Goal: Navigation & Orientation: Find specific page/section

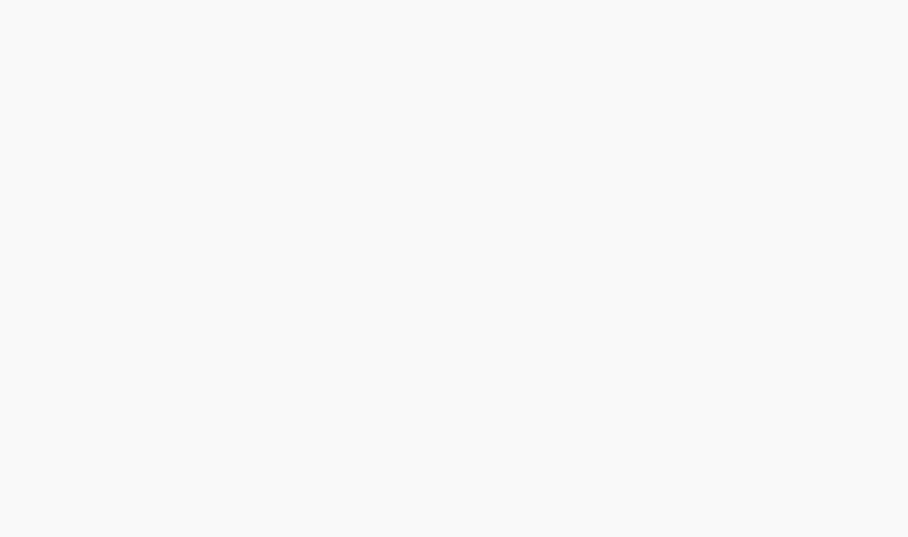
click at [680, 0] on html "Define" at bounding box center [454, 0] width 908 height 0
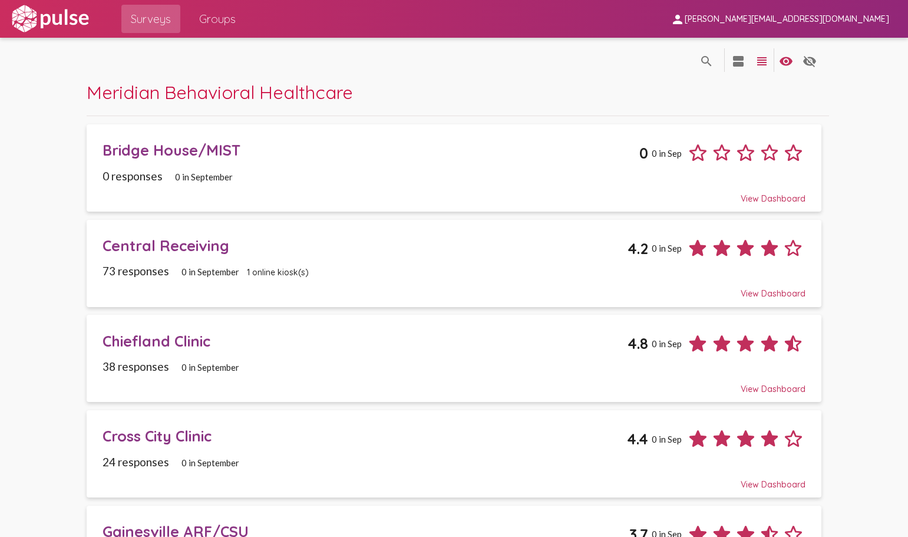
click at [216, 24] on span "Groups" at bounding box center [217, 18] width 37 height 21
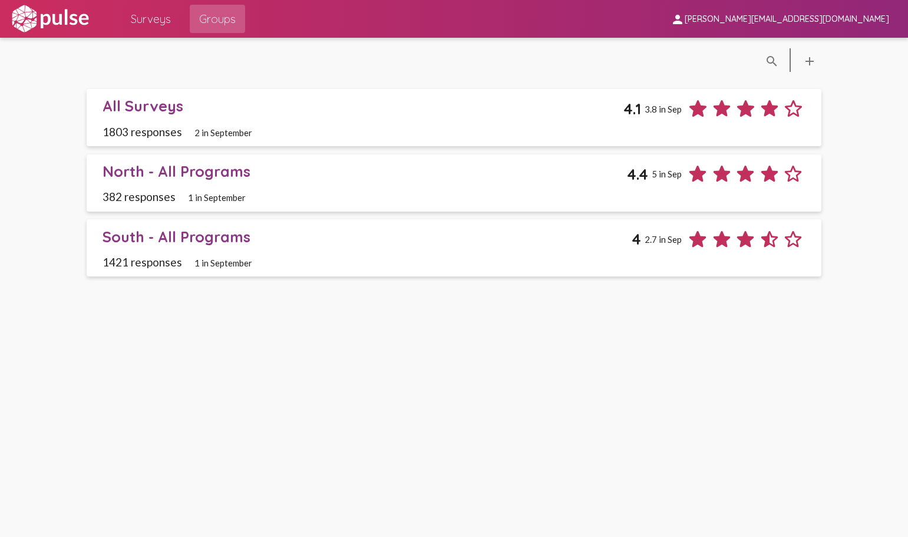
click at [156, 20] on span "Surveys" at bounding box center [151, 18] width 40 height 21
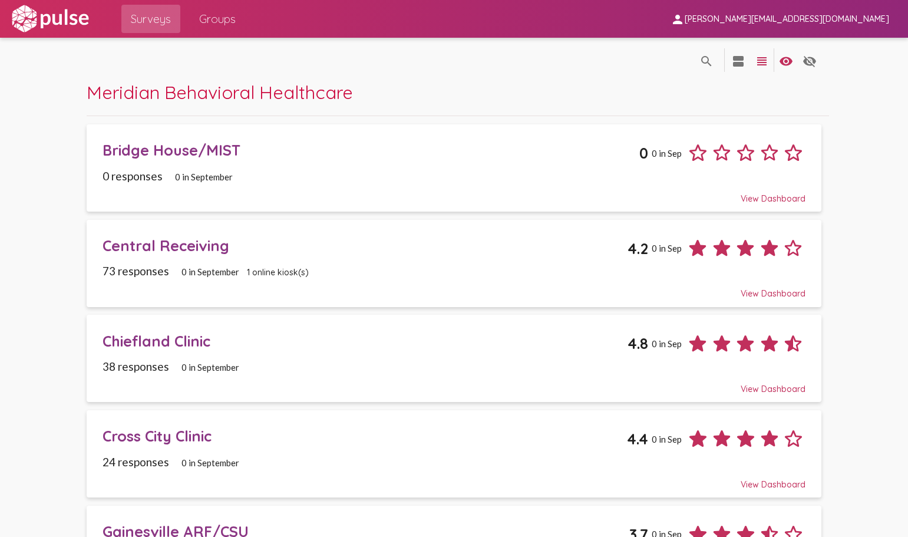
click at [219, 21] on span "Groups" at bounding box center [217, 18] width 37 height 21
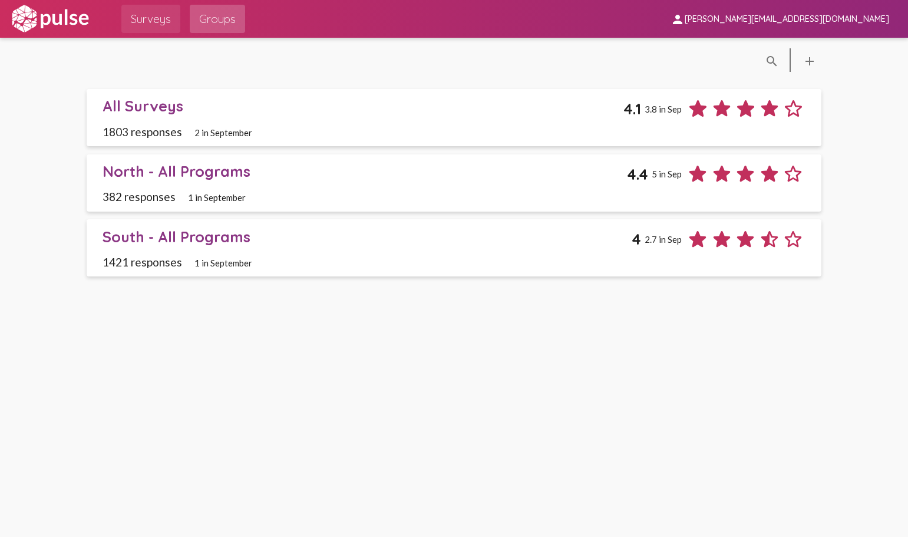
click at [131, 22] on span "Surveys" at bounding box center [151, 18] width 40 height 21
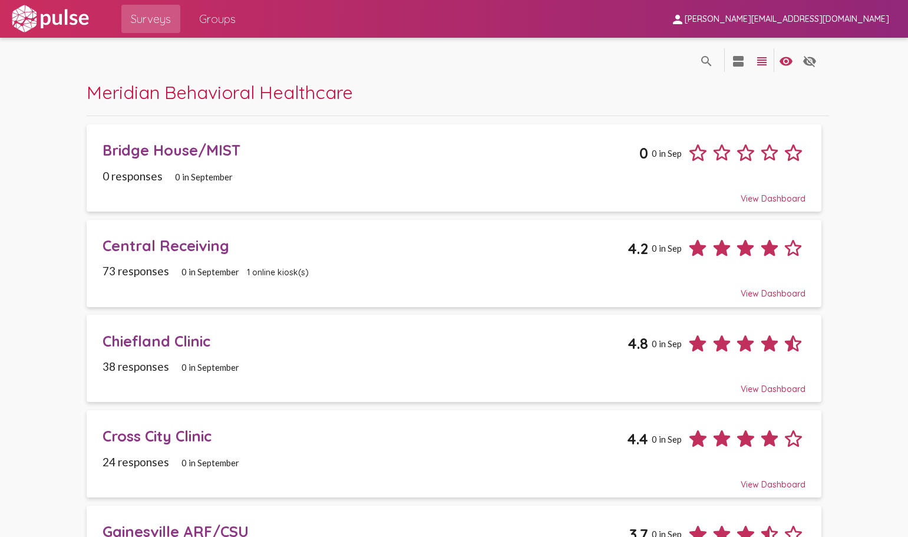
click at [805, 27] on span "person [PERSON_NAME][EMAIL_ADDRESS][DOMAIN_NAME]" at bounding box center [780, 19] width 219 height 22
click at [833, 11] on div at bounding box center [454, 268] width 908 height 537
click at [38, 27] on img at bounding box center [49, 18] width 81 height 29
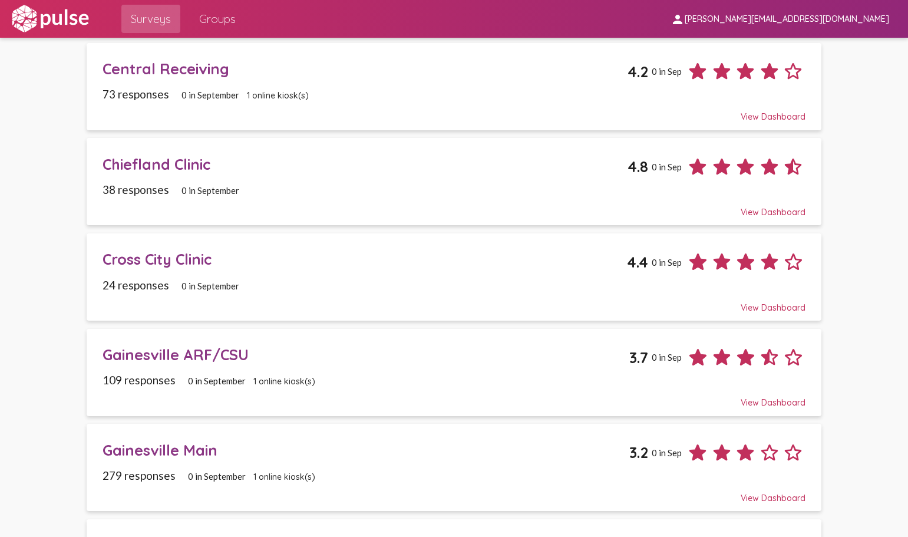
scroll to position [118, 0]
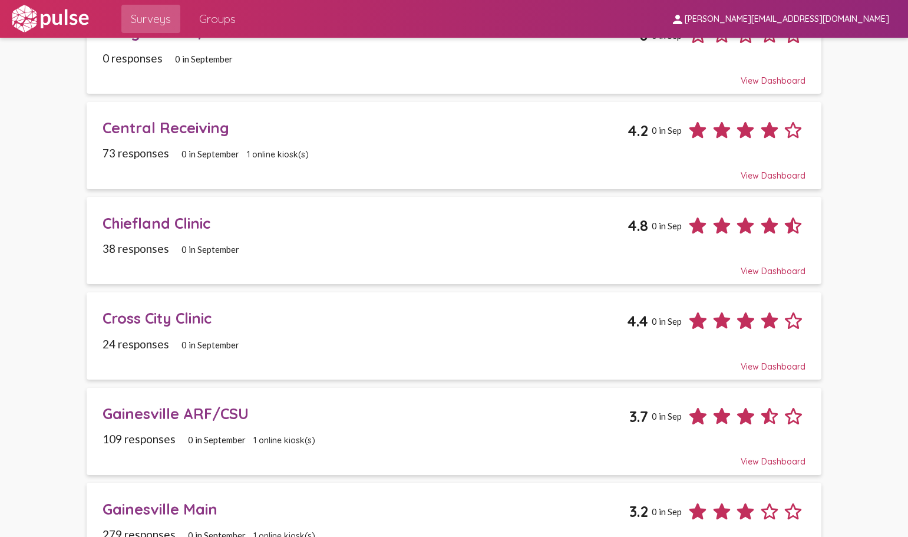
drag, startPoint x: 857, startPoint y: 278, endPoint x: 842, endPoint y: 195, distance: 84.3
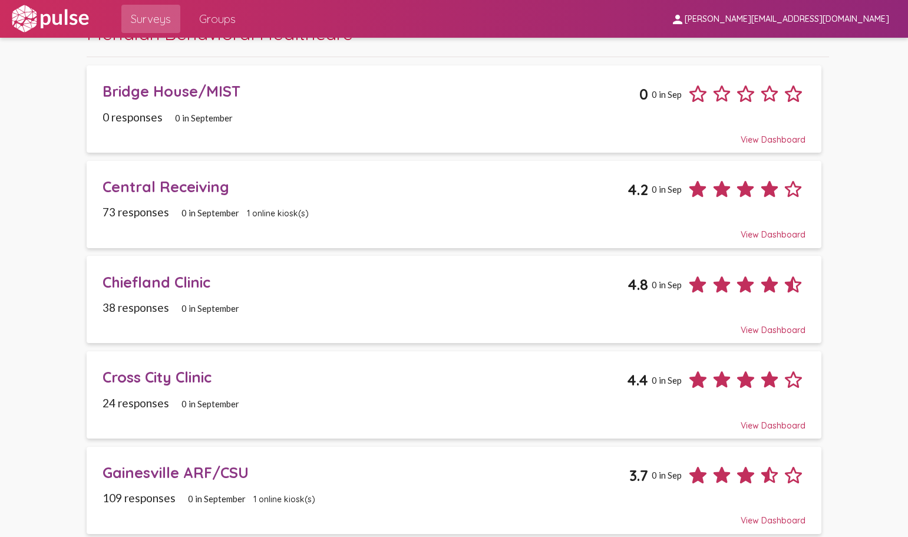
scroll to position [76, 0]
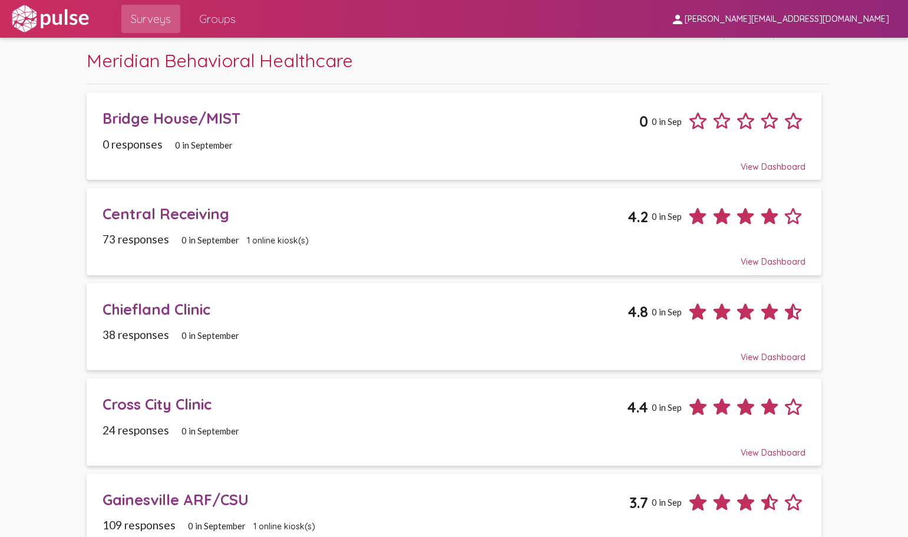
scroll to position [59, 0]
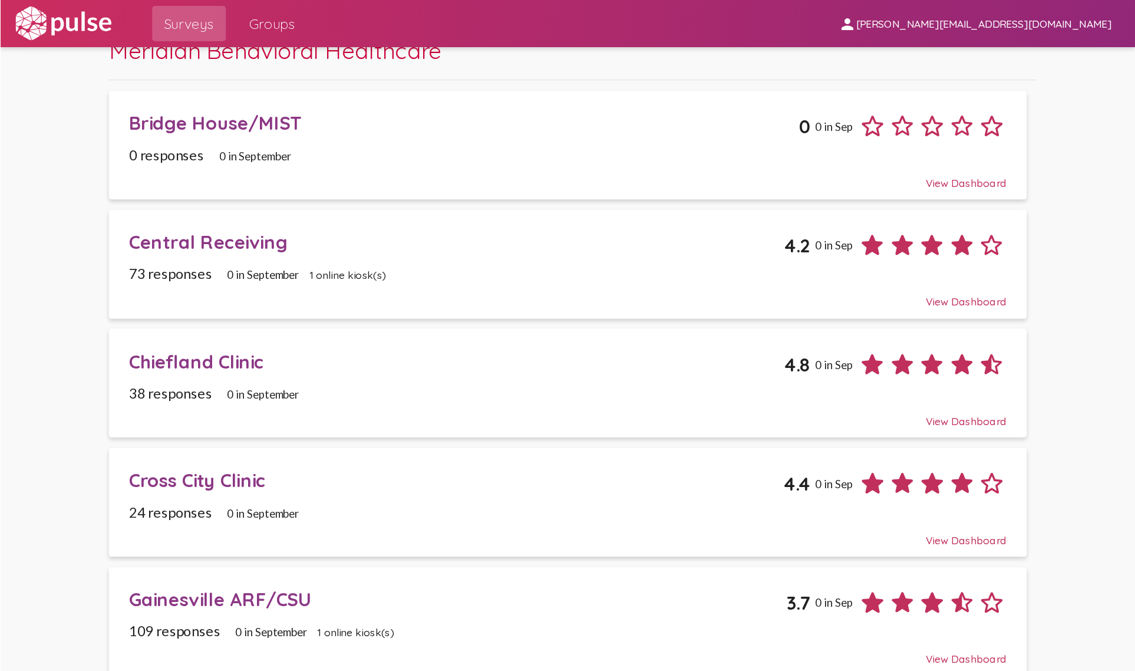
scroll to position [0, 0]
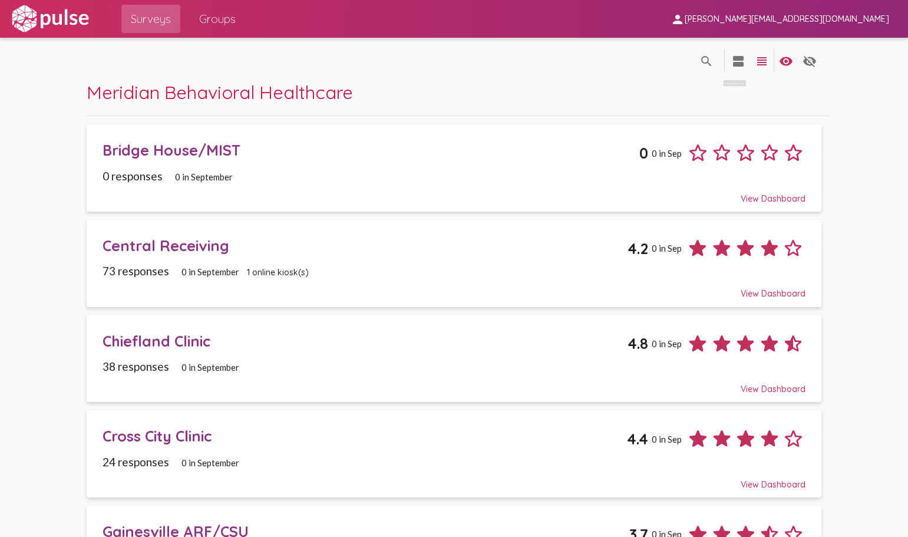
click at [732, 59] on mat-icon "view_agenda" at bounding box center [739, 61] width 14 height 14
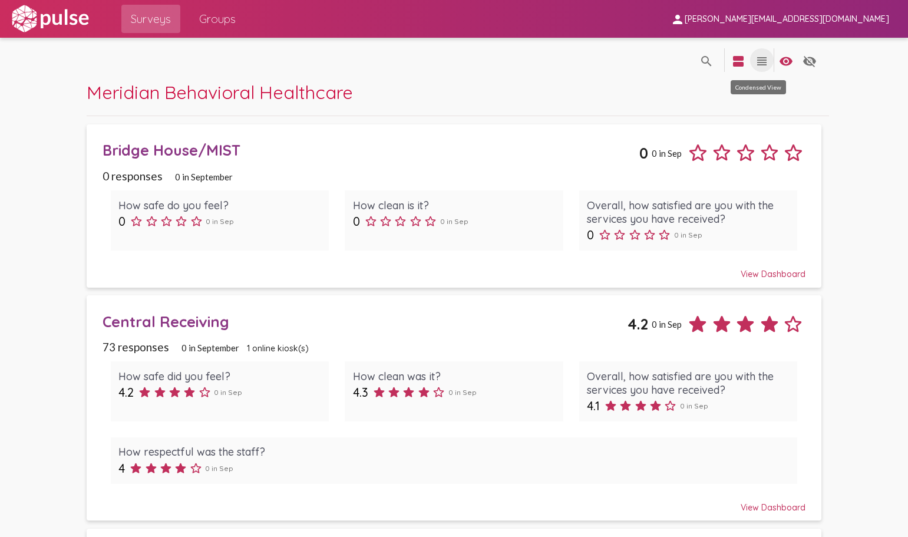
click at [755, 61] on mat-icon "view_headline" at bounding box center [762, 61] width 14 height 14
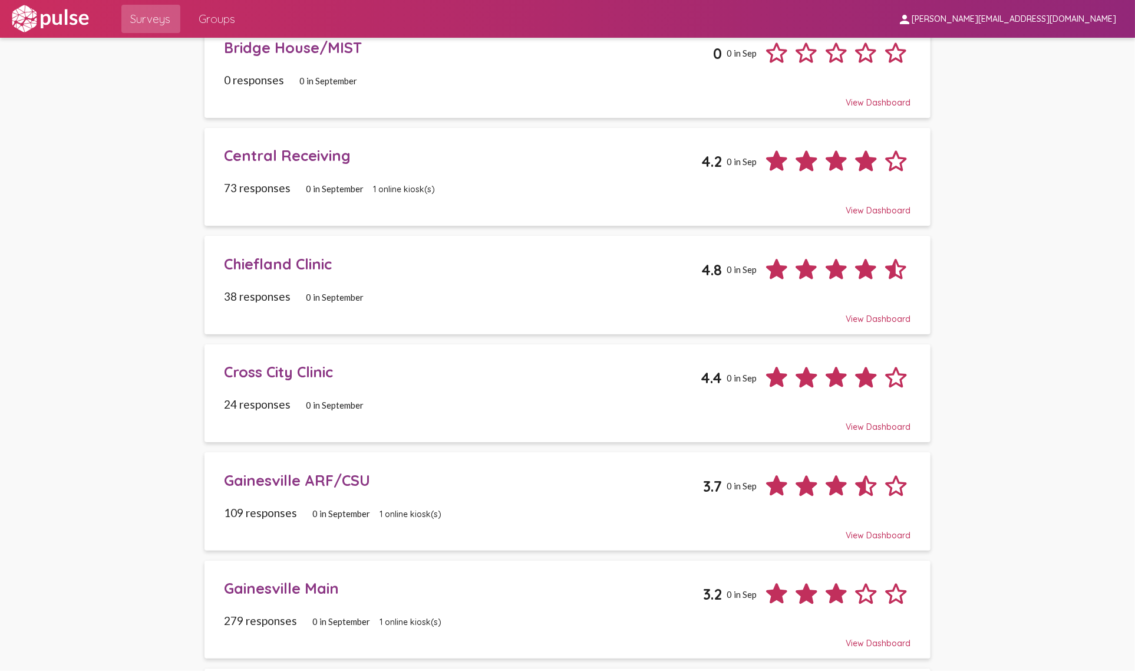
scroll to position [74, 0]
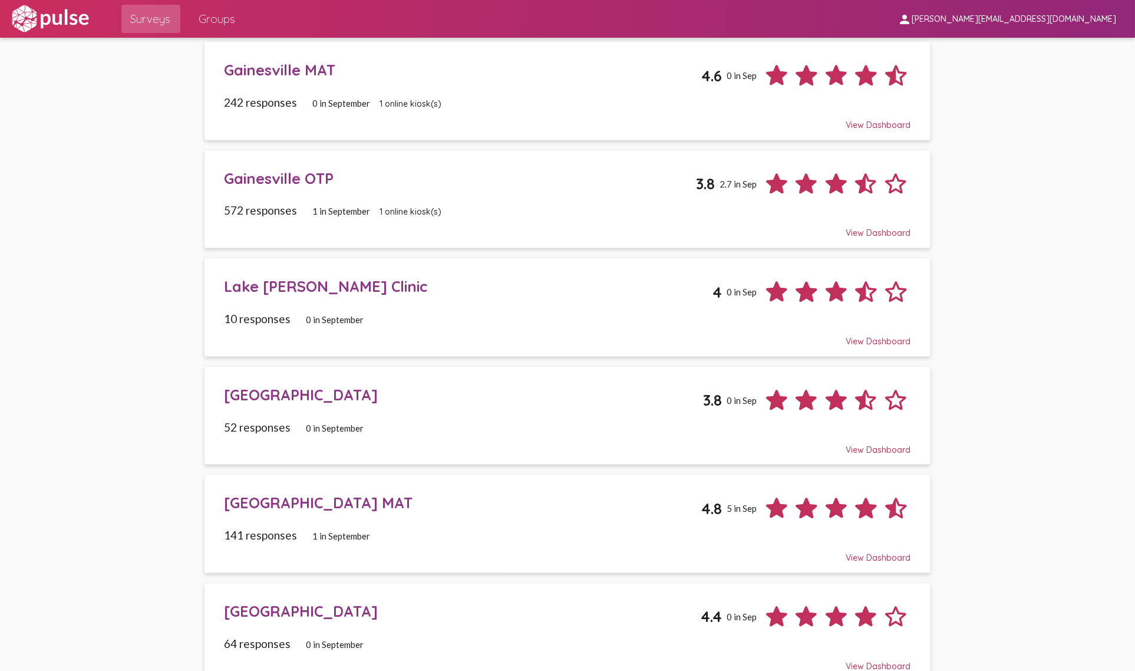
scroll to position [737, 0]
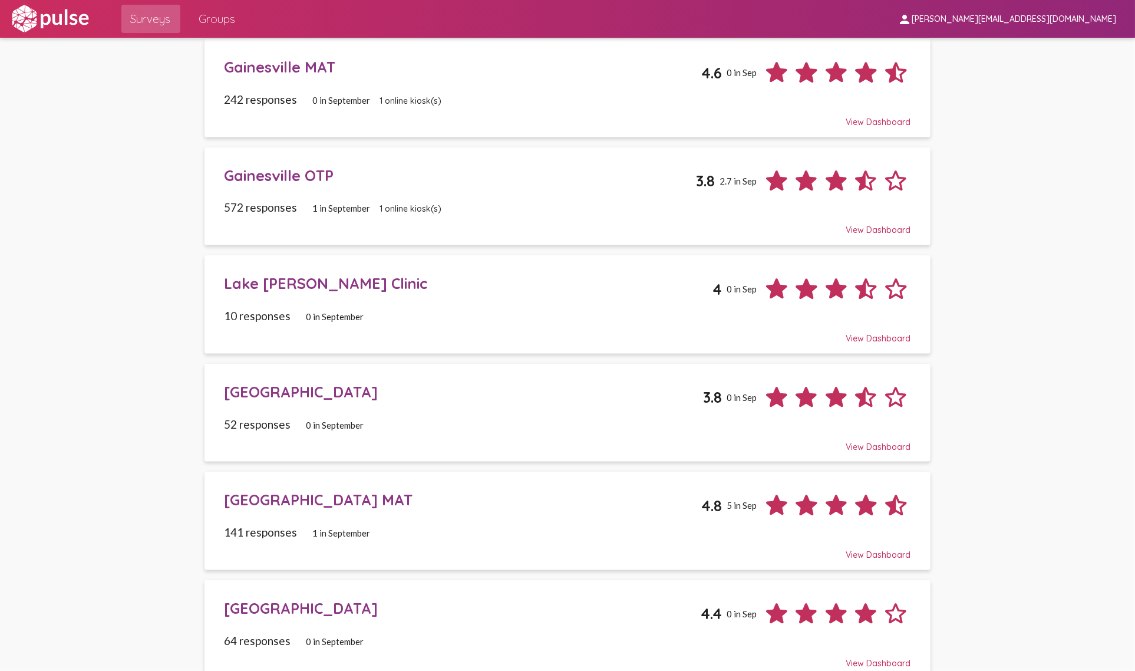
click at [113, 536] on pl-site-list-view "search_off search view_agenda view_headline visibility visibility_off settings …" at bounding box center [567, 427] width 1135 height 2253
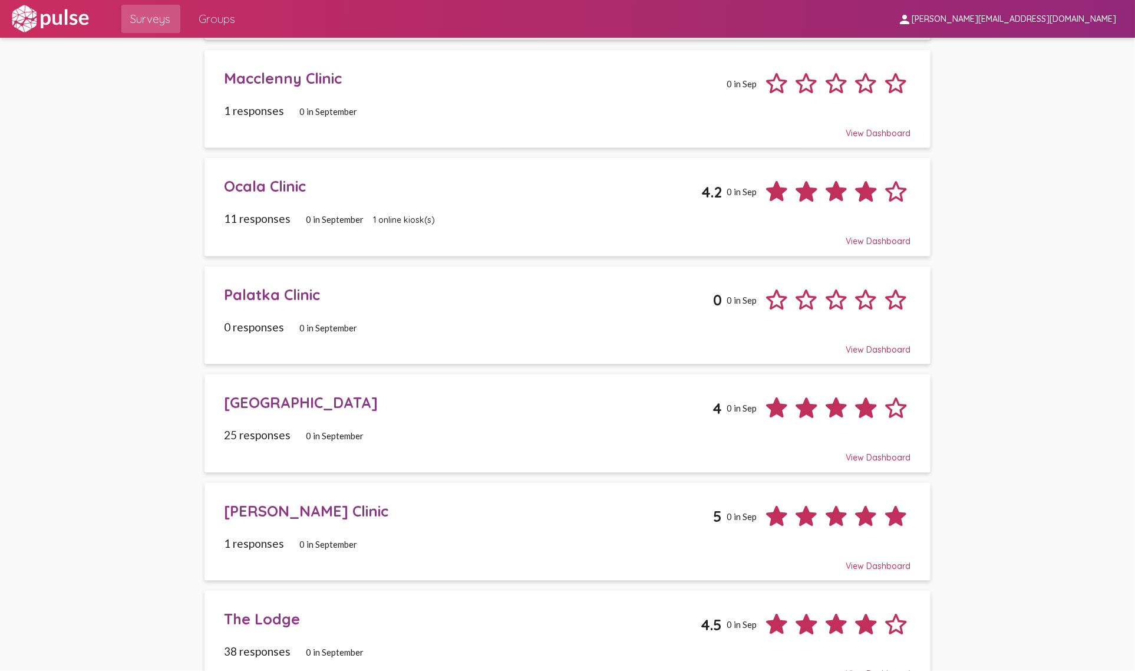
scroll to position [1487, 0]
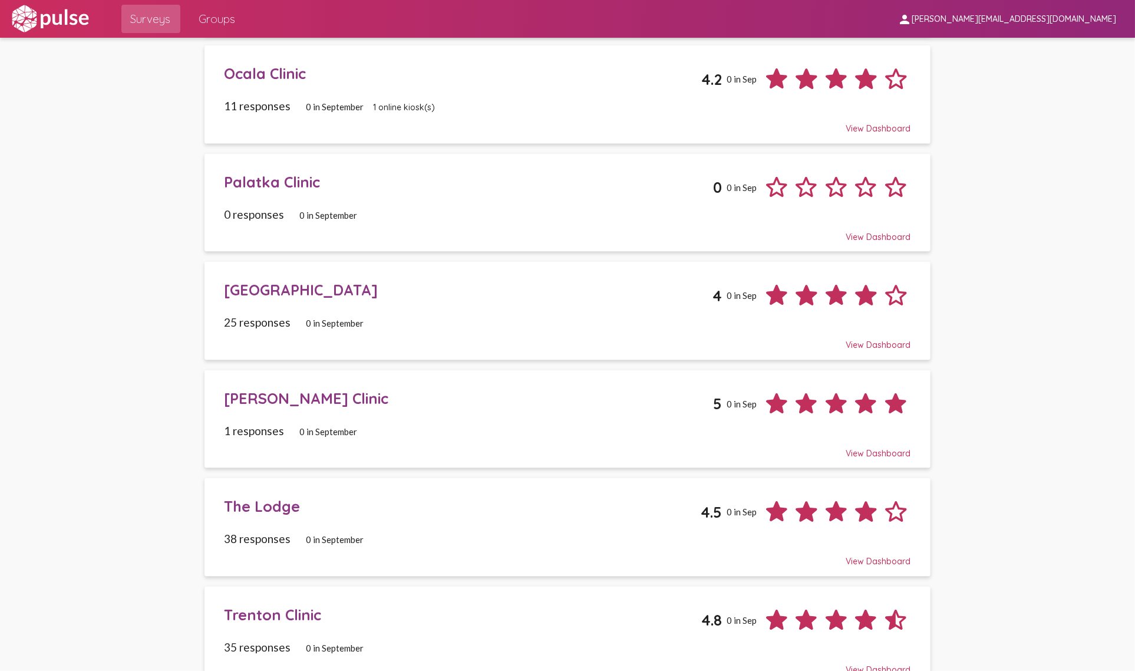
scroll to position [1602, 0]
